Goal: Task Accomplishment & Management: Complete application form

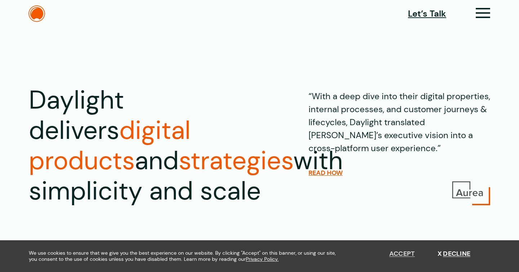
click at [405, 254] on button "Accept" at bounding box center [402, 254] width 26 height 8
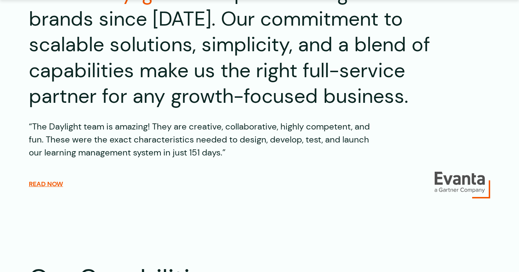
scroll to position [972, 0]
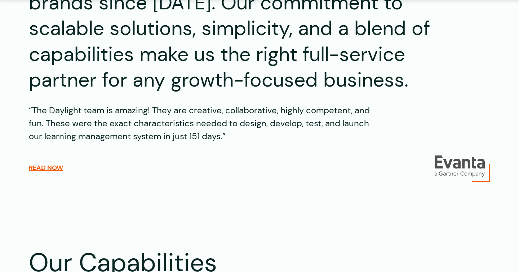
click at [465, 177] on figure at bounding box center [461, 168] width 55 height 27
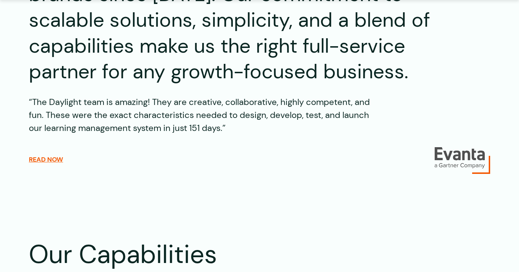
scroll to position [984, 0]
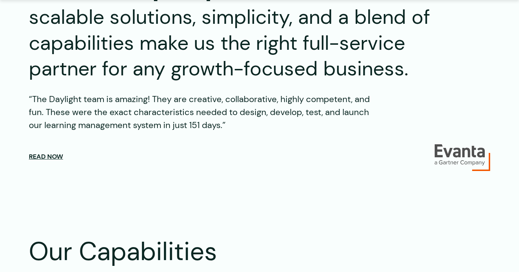
click at [53, 157] on span "Read now" at bounding box center [46, 156] width 34 height 8
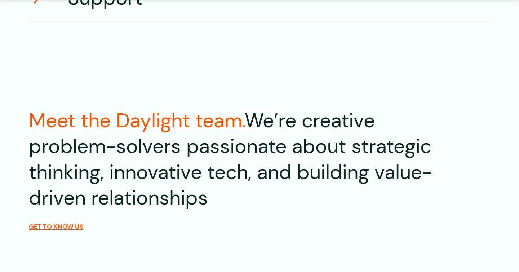
scroll to position [1506, 0]
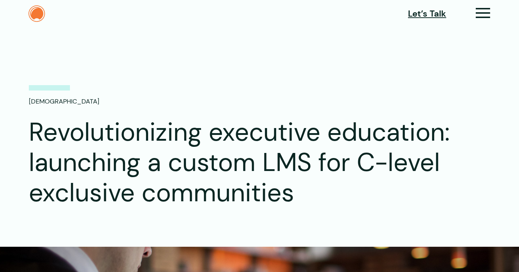
click at [42, 15] on img at bounding box center [36, 13] width 17 height 17
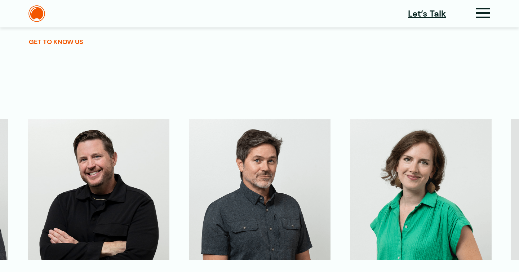
scroll to position [1687, 0]
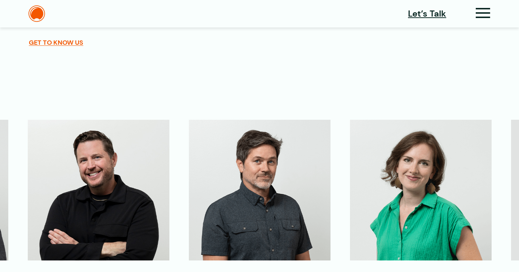
drag, startPoint x: 293, startPoint y: 178, endPoint x: 65, endPoint y: 178, distance: 228.0
click at [65, 178] on div at bounding box center [340, 190] width 3542 height 140
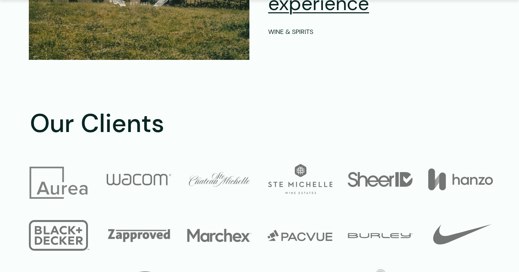
scroll to position [2654, 0]
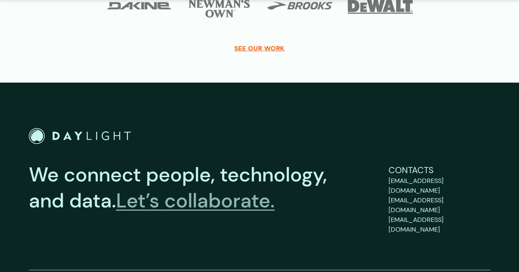
click at [249, 203] on link "Let’s collaborate." at bounding box center [195, 200] width 158 height 26
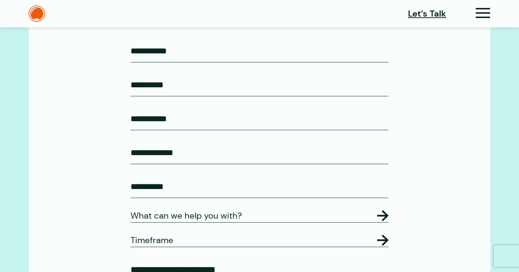
scroll to position [284, 0]
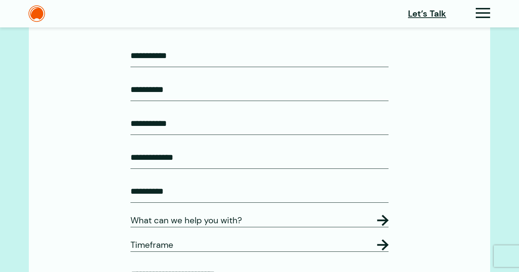
click at [215, 68] on div "First Name* (Required) Last Name* (Required) Work Email* (Required) Company Nam…" at bounding box center [259, 187] width 258 height 286
click at [215, 61] on input "First Name* (Required)" at bounding box center [259, 55] width 258 height 23
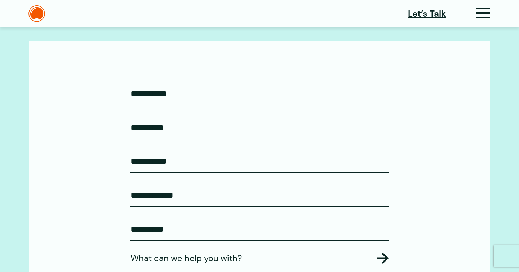
scroll to position [245, 0]
click at [209, 89] on input "First Name* (Required)" at bounding box center [259, 94] width 258 height 23
type input "**********"
click at [197, 125] on input "Last Name* (Required)" at bounding box center [259, 128] width 258 height 23
type input "*"
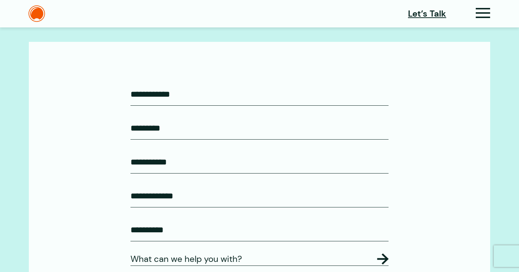
type input "*********"
type input "**********"
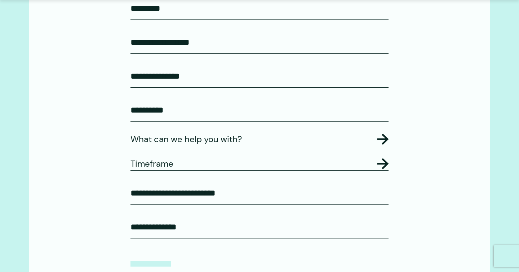
scroll to position [365, 0]
drag, startPoint x: 162, startPoint y: 110, endPoint x: 91, endPoint y: 110, distance: 71.0
click at [91, 110] on div "**********" at bounding box center [259, 112] width 461 height 380
type input "**"
click at [173, 144] on legend "What can we help you with?" at bounding box center [259, 138] width 258 height 13
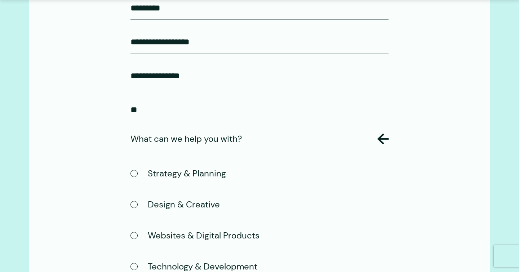
click at [166, 211] on label "Design & Creative" at bounding box center [174, 204] width 89 height 14
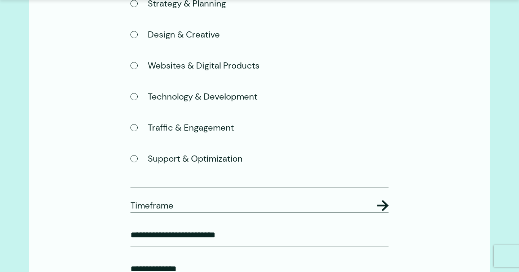
click at [167, 212] on legend "Timeframe" at bounding box center [259, 205] width 258 height 13
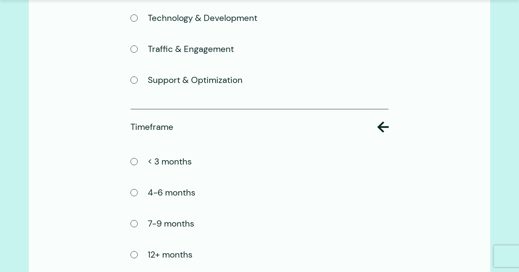
click at [160, 231] on label "7-9 months" at bounding box center [162, 223] width 64 height 14
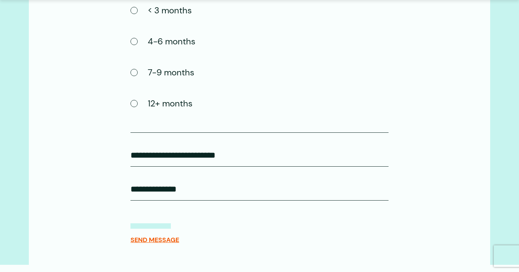
scroll to position [765, 0]
click at [173, 166] on input "How did you hear about us?" at bounding box center [259, 154] width 258 height 23
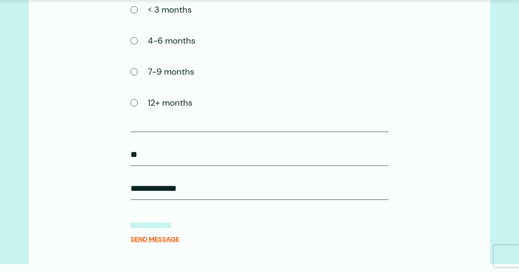
type input "*"
type input "******"
click at [180, 200] on input "Anything else?" at bounding box center [259, 188] width 258 height 23
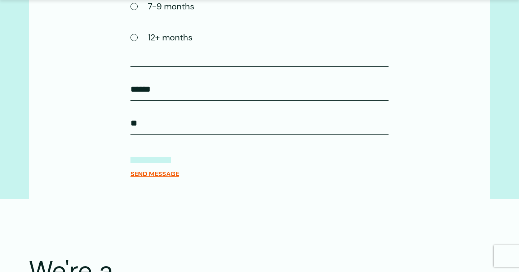
scroll to position [831, 0]
type input "**"
click at [177, 177] on span "SEND MESSAGE" at bounding box center [154, 173] width 49 height 8
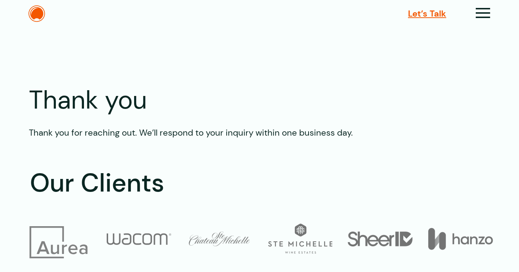
click at [431, 15] on span "Let’s Talk" at bounding box center [427, 13] width 38 height 13
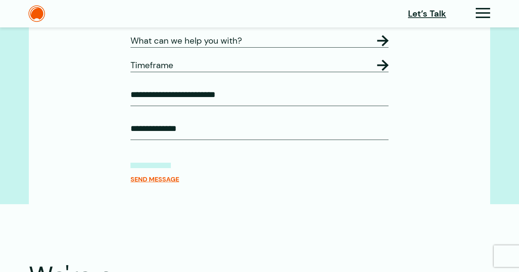
scroll to position [460, 0]
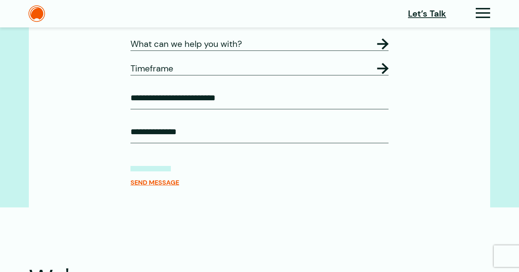
click at [384, 75] on legend "Timeframe" at bounding box center [259, 68] width 258 height 13
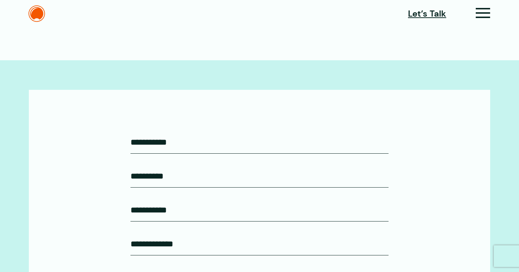
scroll to position [0, 0]
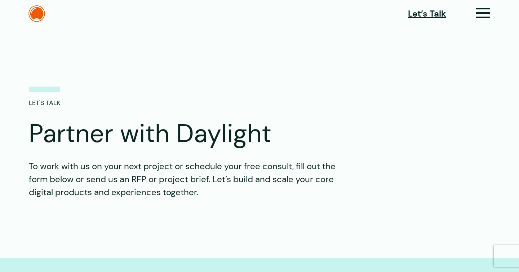
click at [491, 11] on div "Let’s Talk Clients Capabilities Process People About Contact News Careers Retai…" at bounding box center [259, 13] width 519 height 17
click at [483, 12] on icon at bounding box center [482, 16] width 15 height 8
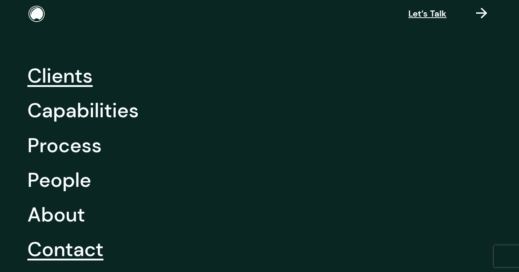
click at [78, 80] on link "Clients" at bounding box center [59, 75] width 65 height 35
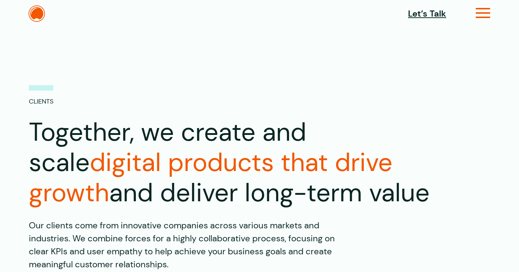
click at [479, 12] on icon at bounding box center [482, 16] width 15 height 8
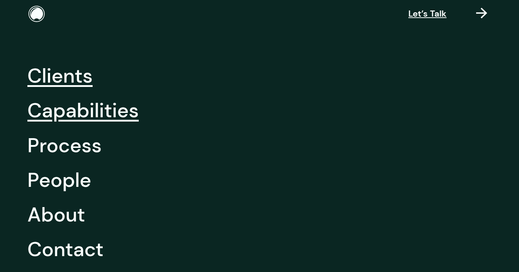
click at [102, 107] on link "Capabilities" at bounding box center [82, 110] width 111 height 35
